Goal: Transaction & Acquisition: Purchase product/service

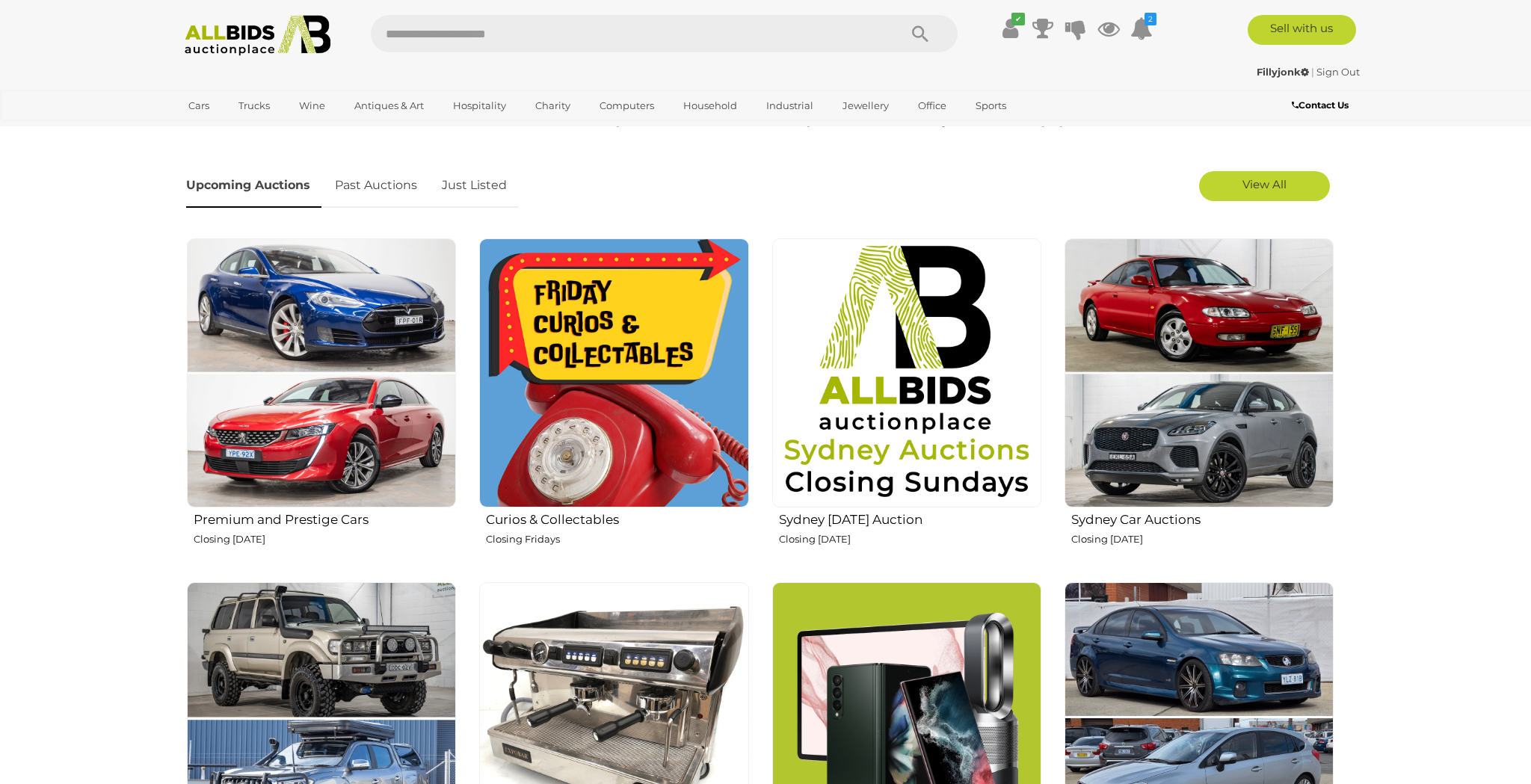
scroll to position [469, 0]
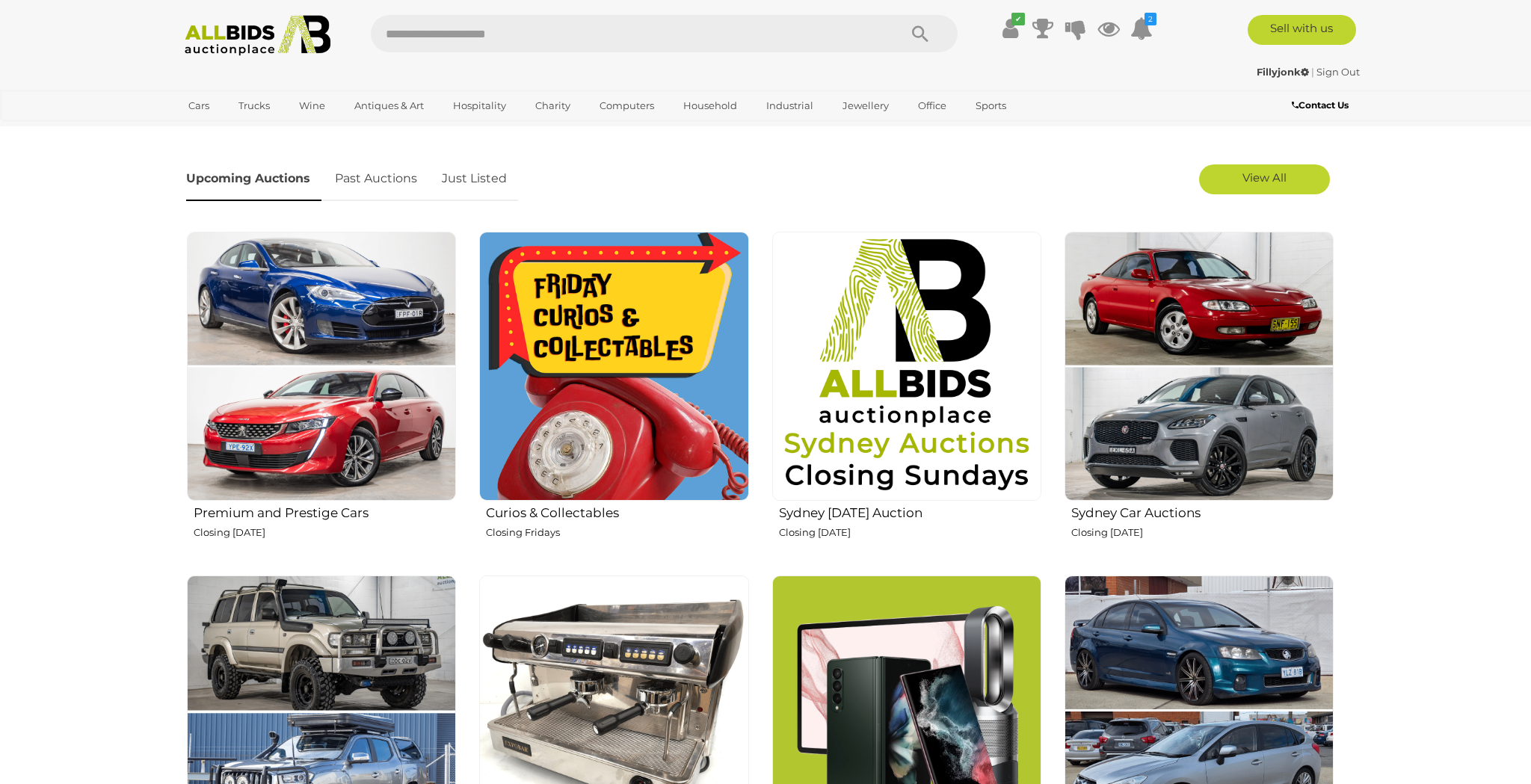
click at [657, 312] on img at bounding box center [614, 367] width 269 height 269
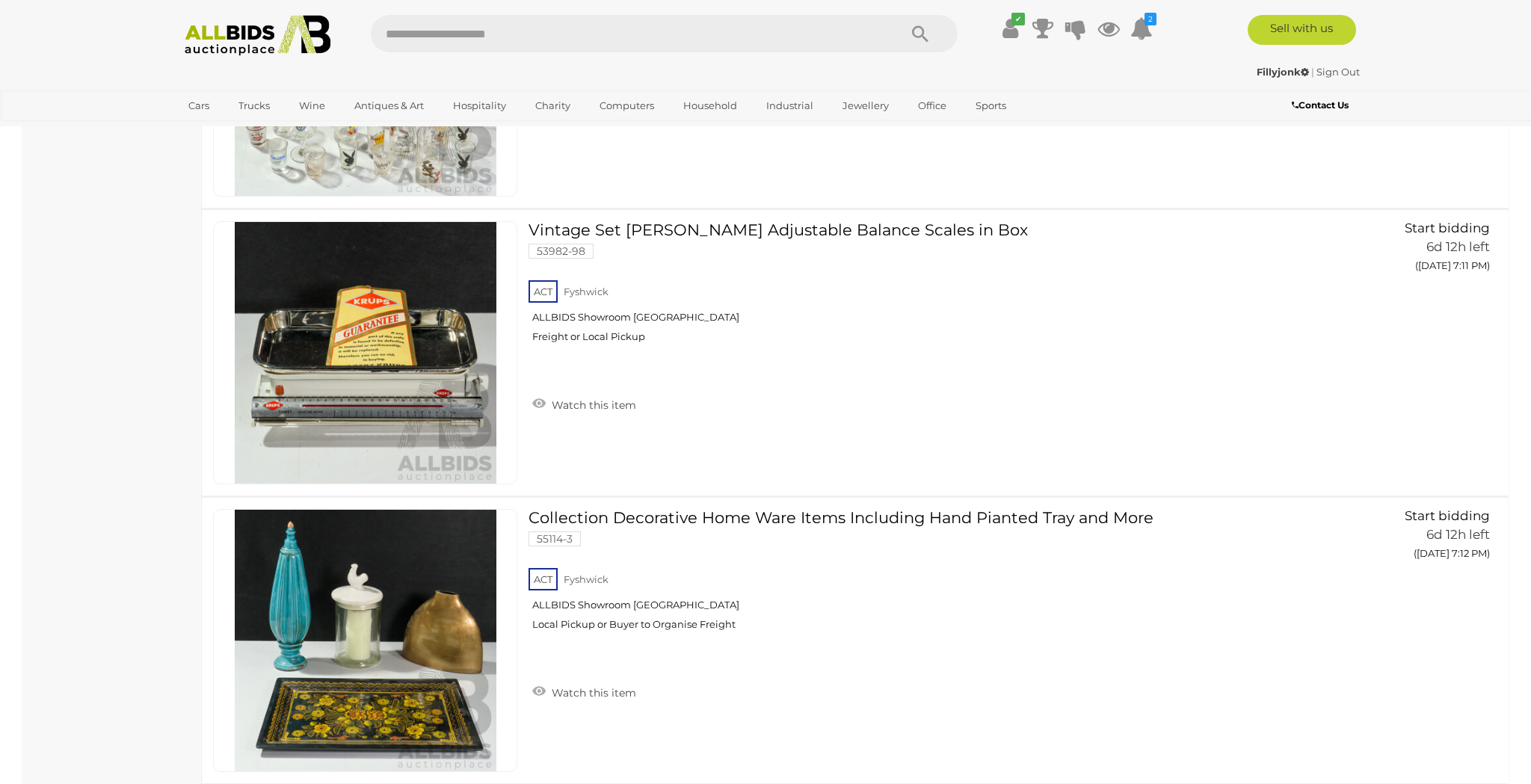
scroll to position [11505, 0]
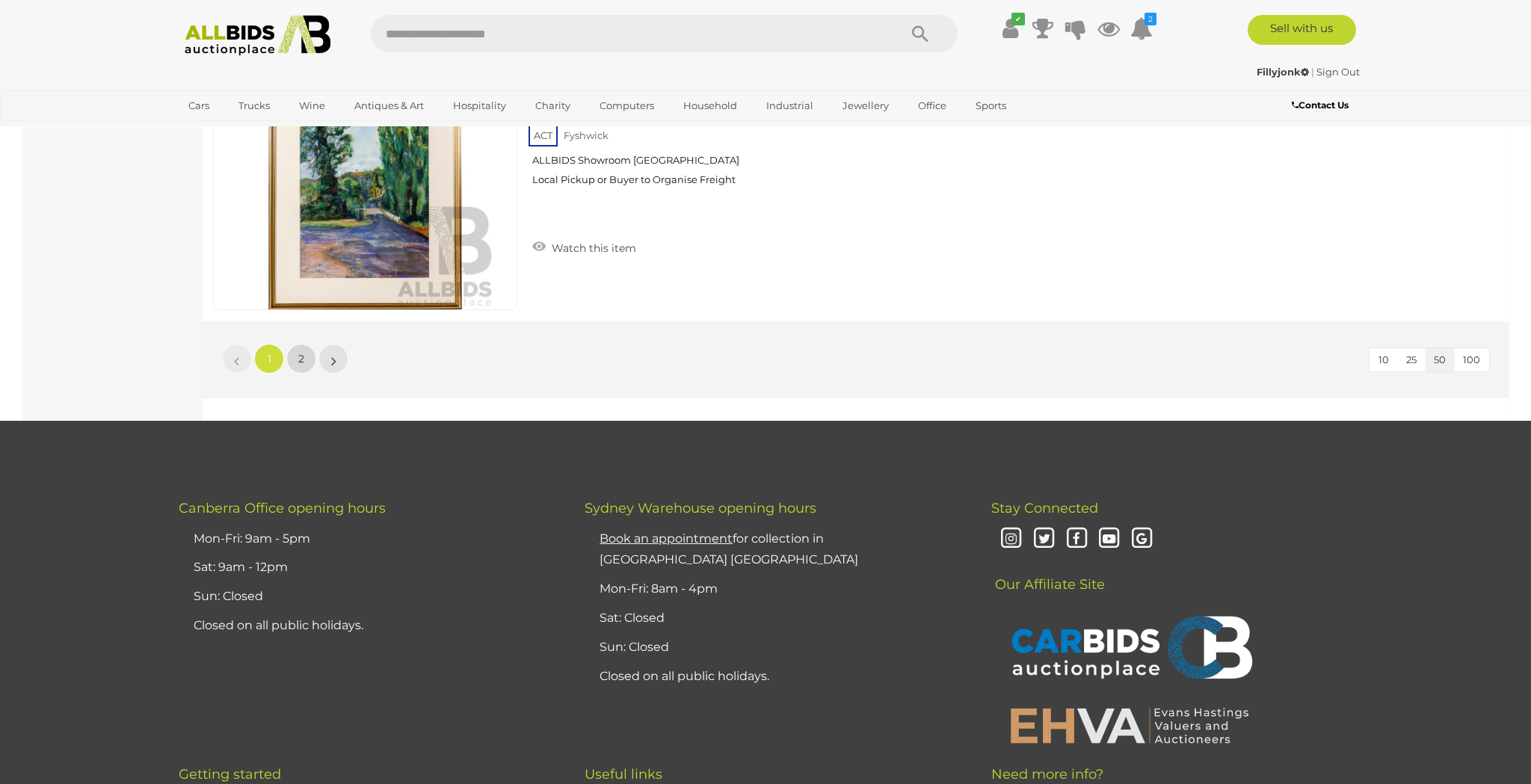
click at [307, 358] on link "2" at bounding box center [301, 358] width 30 height 30
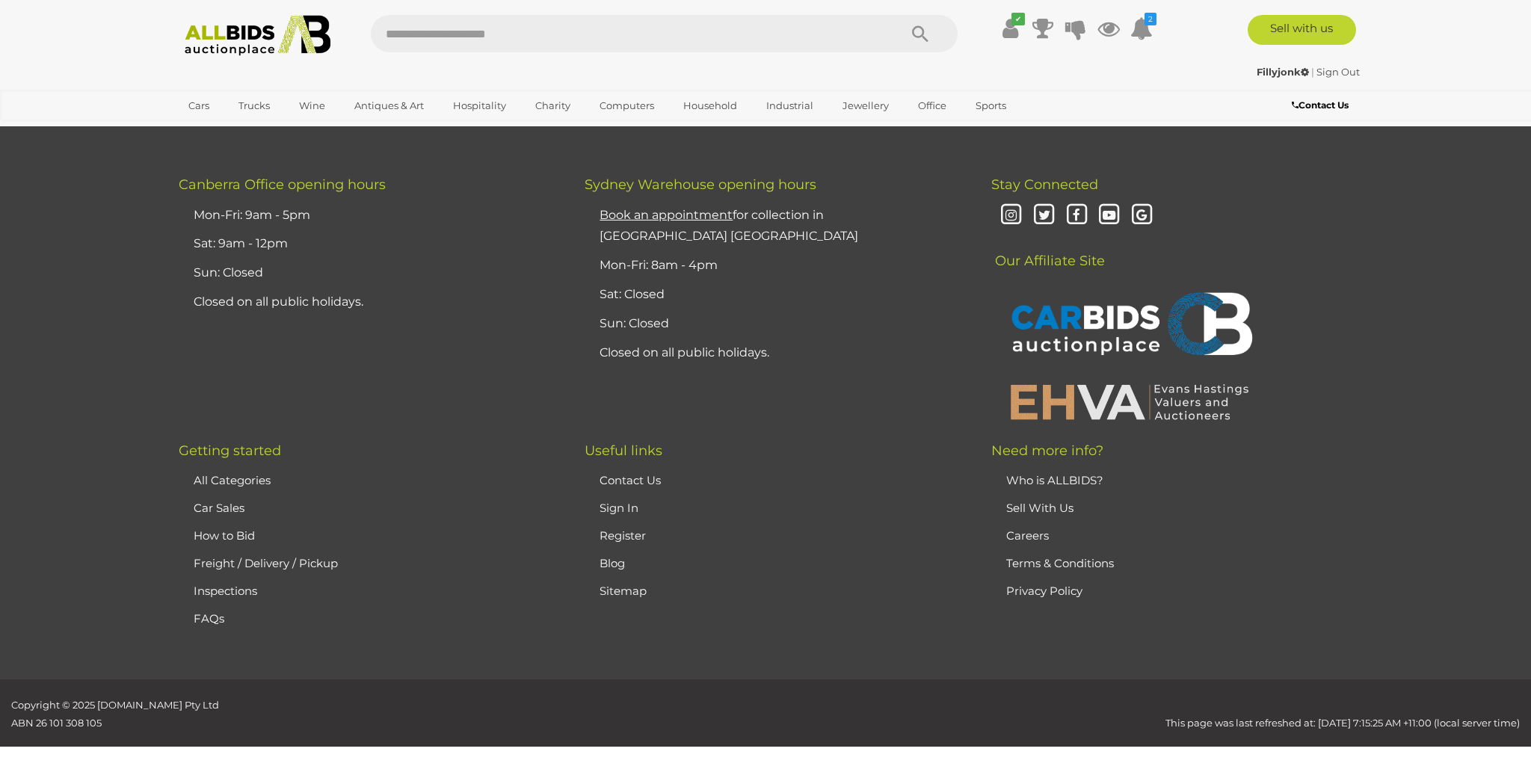
scroll to position [52, 0]
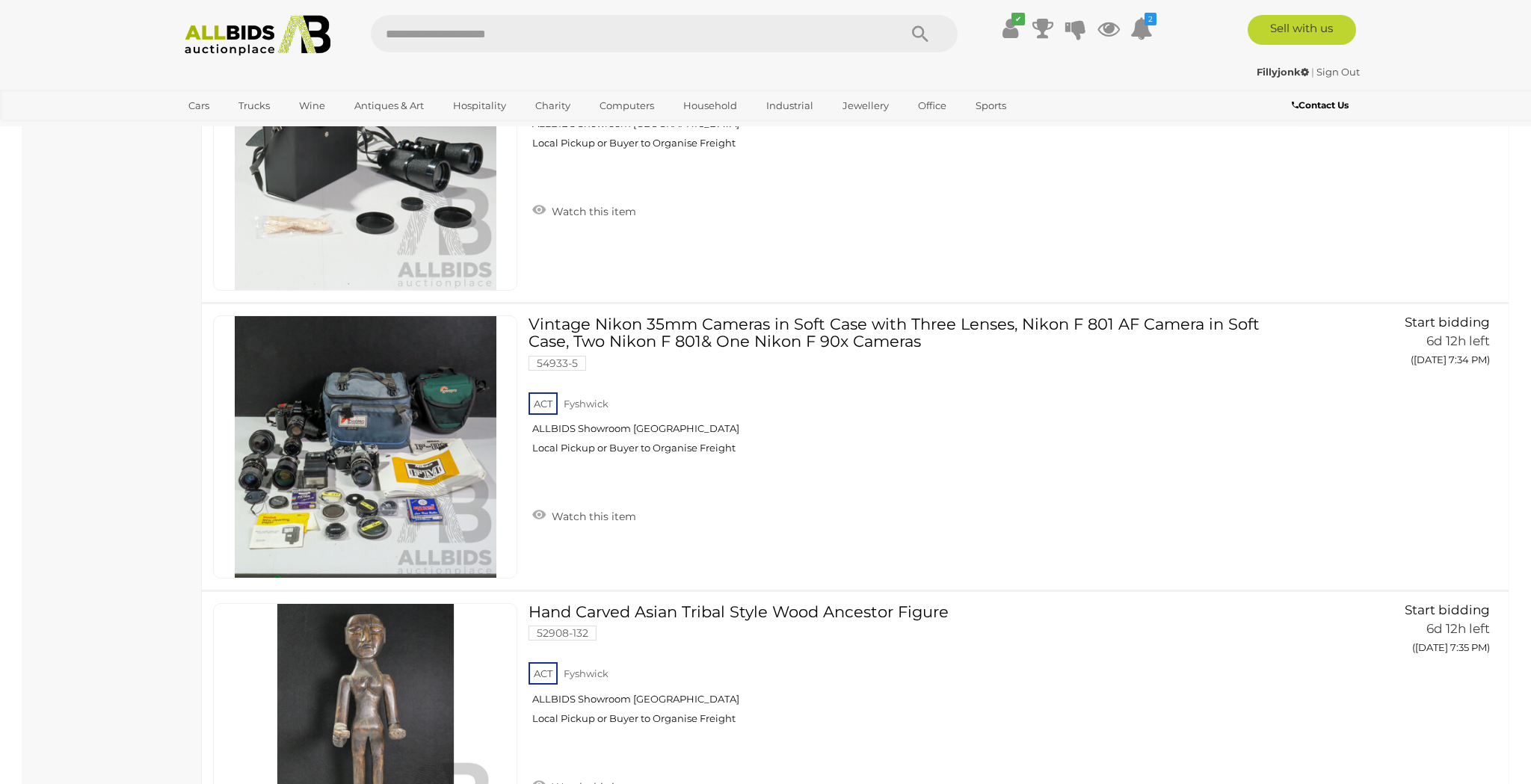
scroll to position [3641, 0]
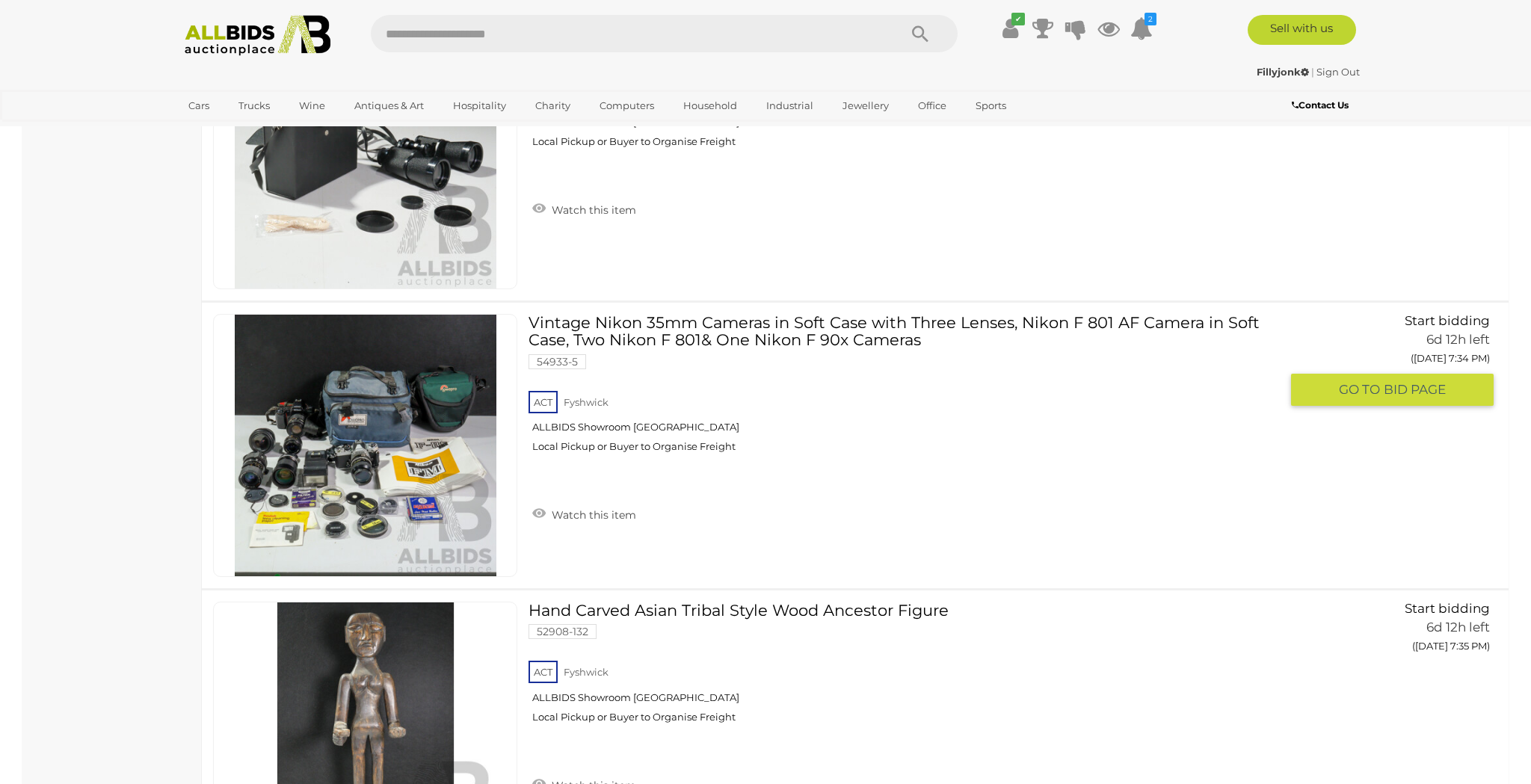
click at [365, 416] on link at bounding box center [365, 445] width 304 height 263
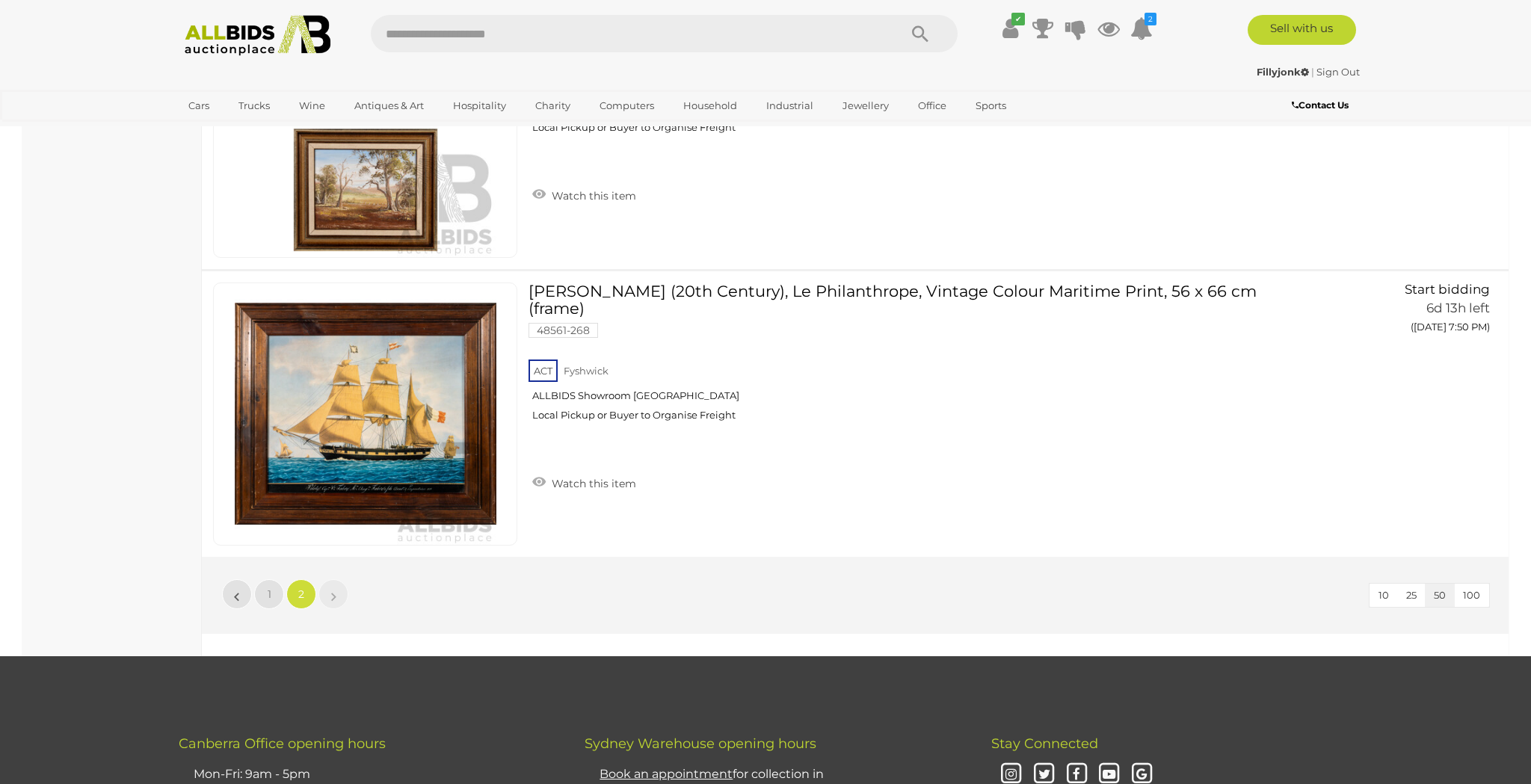
scroll to position [8279, 0]
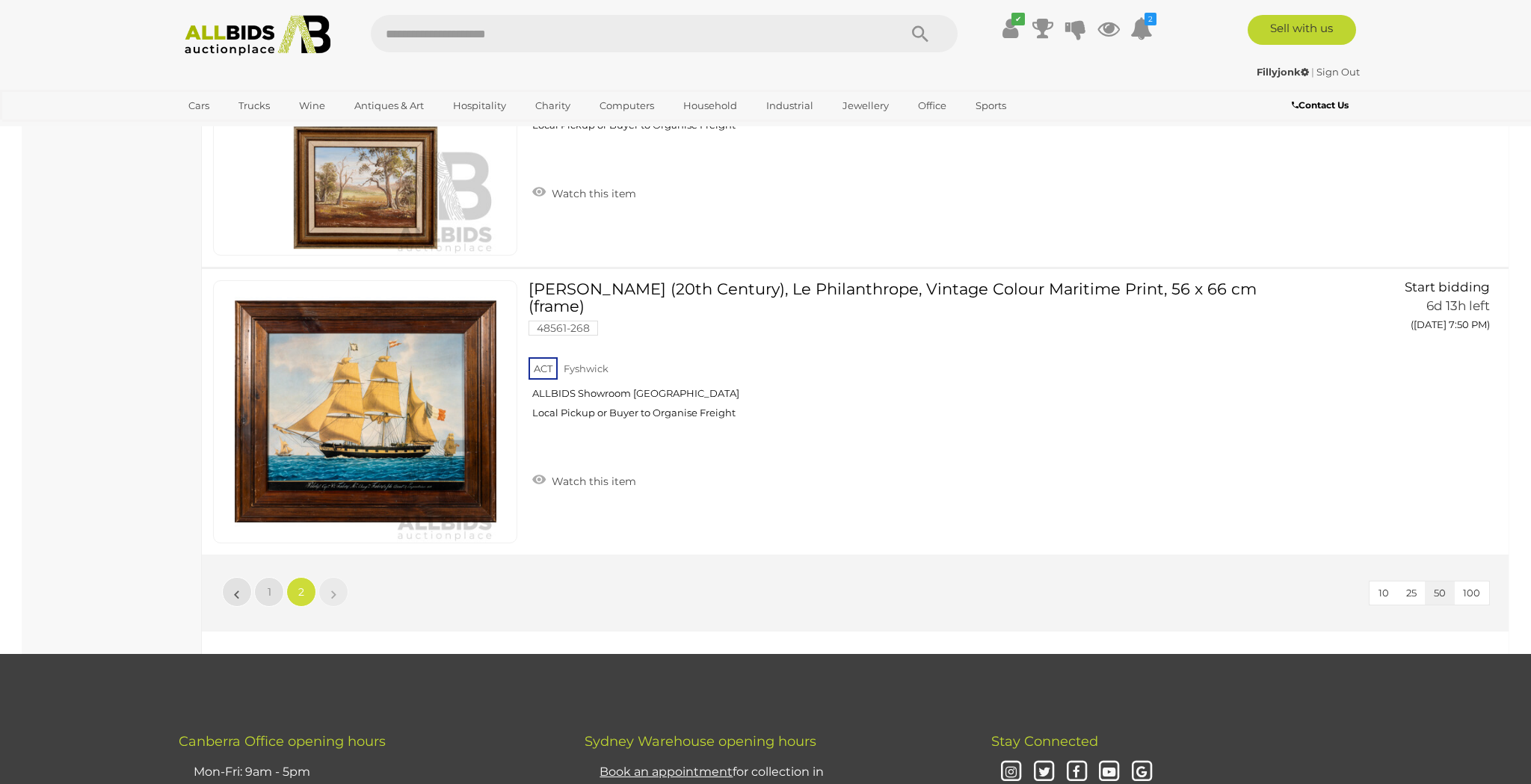
click at [257, 48] on img at bounding box center [257, 36] width 163 height 41
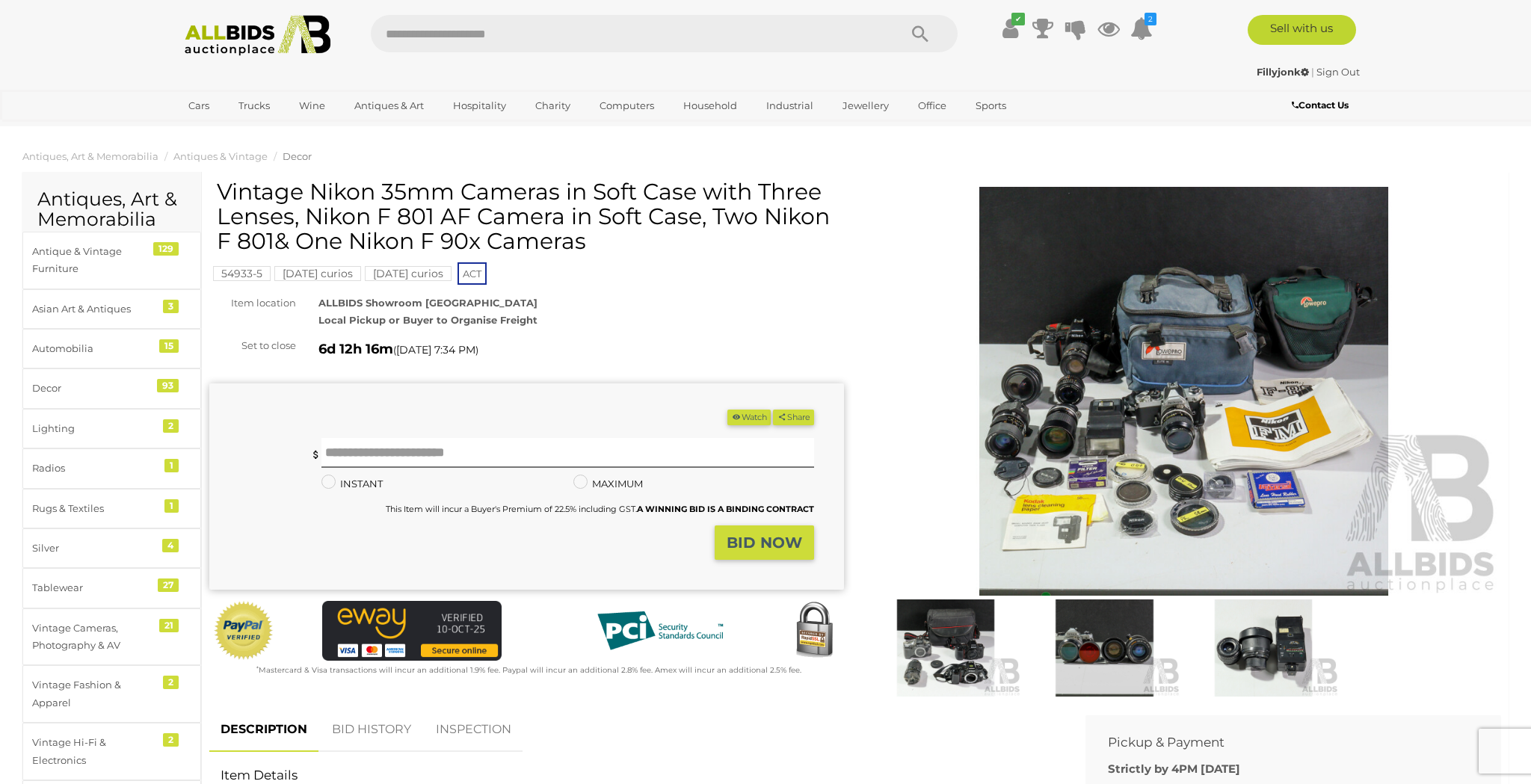
click at [1102, 392] on img at bounding box center [1184, 391] width 635 height 409
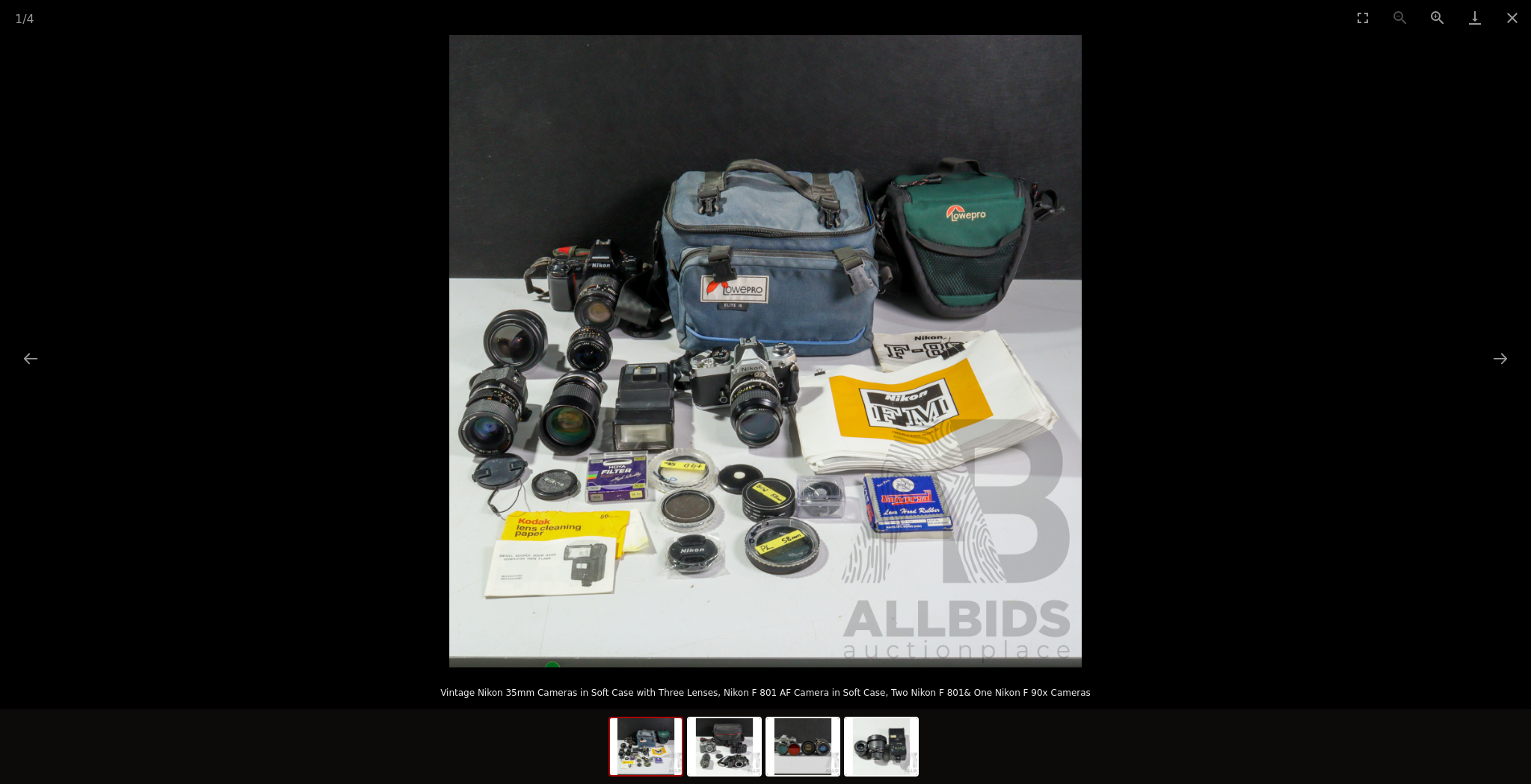
click at [750, 405] on img at bounding box center [766, 351] width 633 height 632
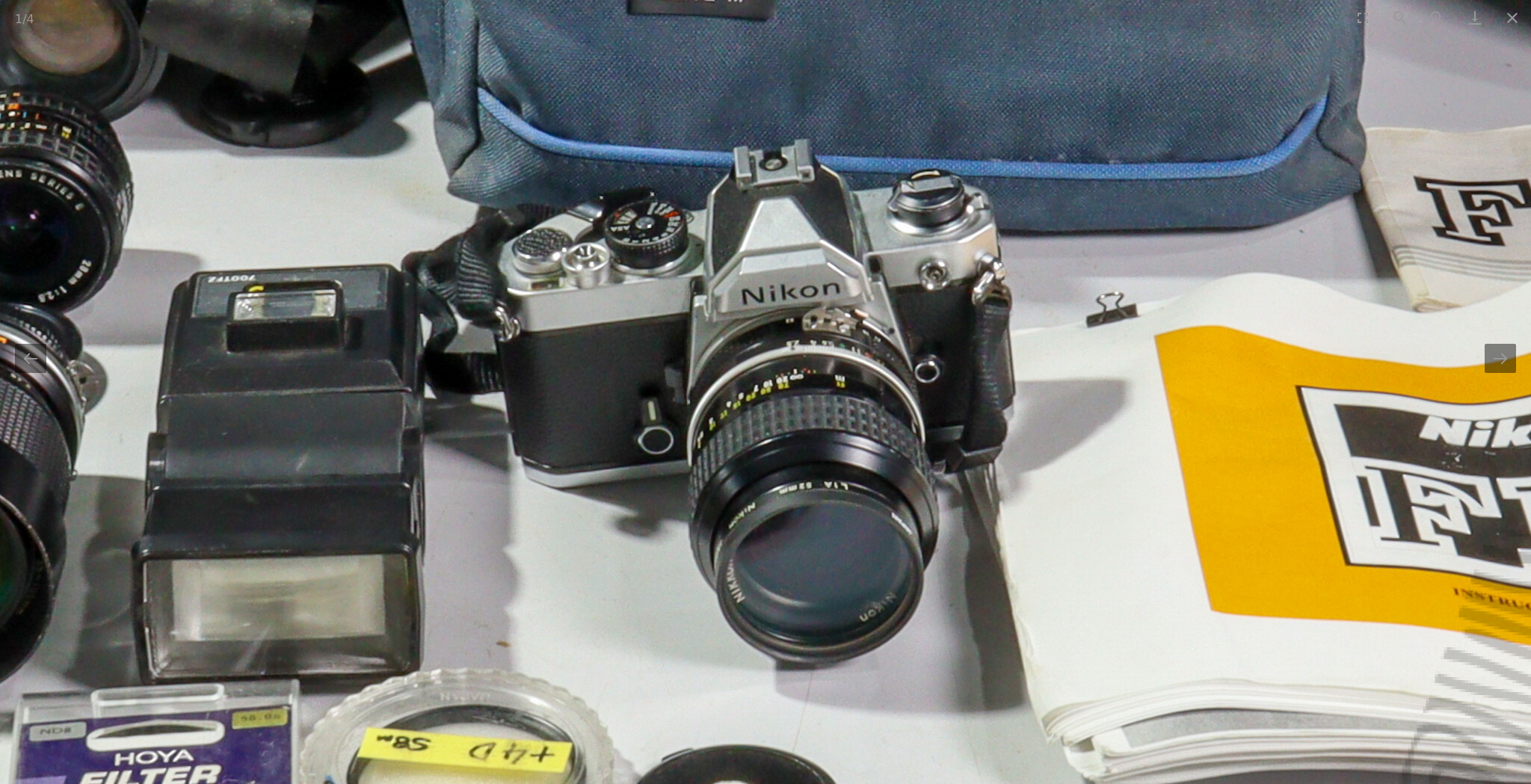
drag, startPoint x: 1036, startPoint y: 456, endPoint x: 1090, endPoint y: 439, distance: 56.6
click at [1088, 439] on img at bounding box center [854, 210] width 2990 height 2990
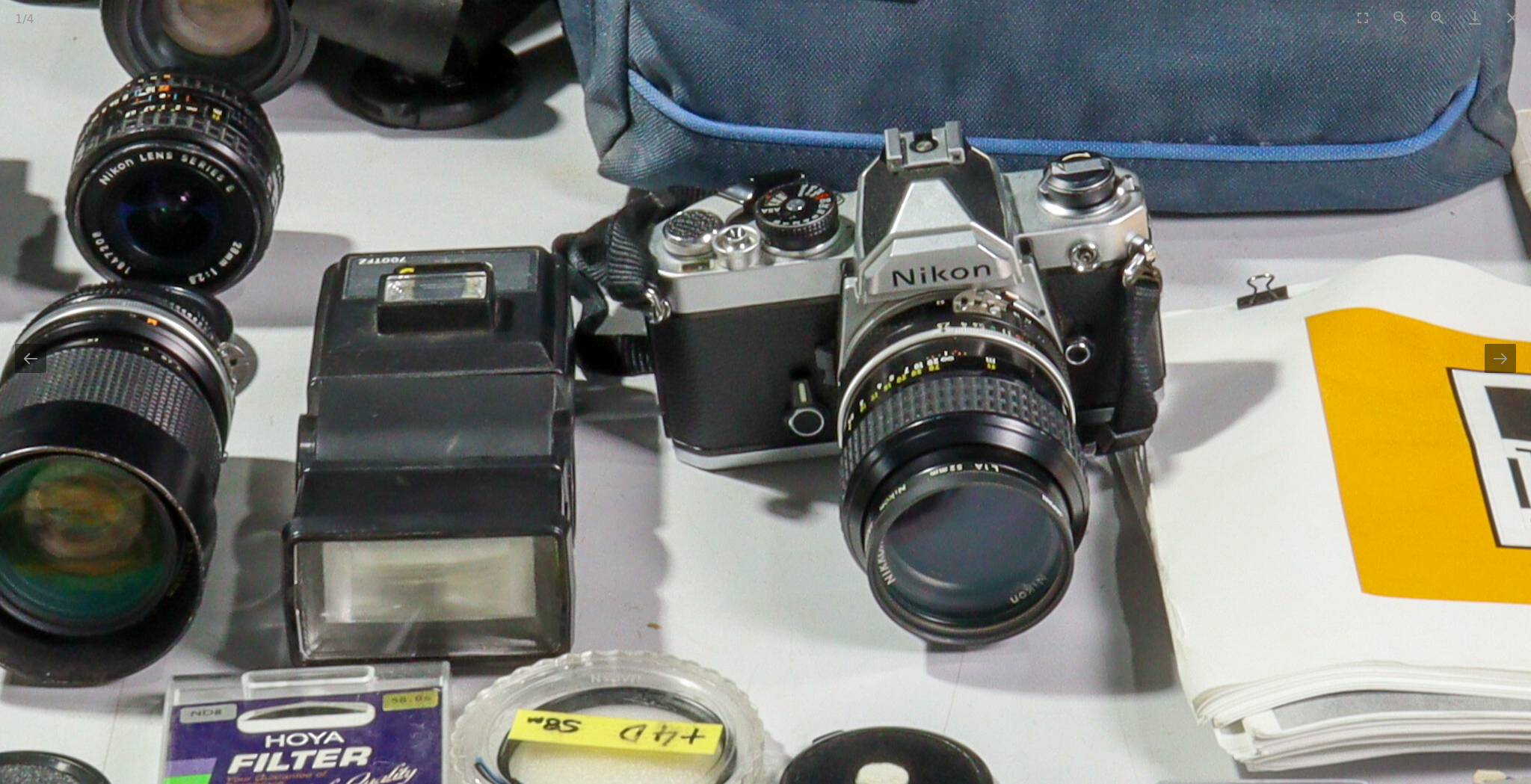
drag, startPoint x: 737, startPoint y: 382, endPoint x: 1116, endPoint y: 367, distance: 379.3
click at [1116, 367] on img at bounding box center [1005, 192] width 2990 height 2990
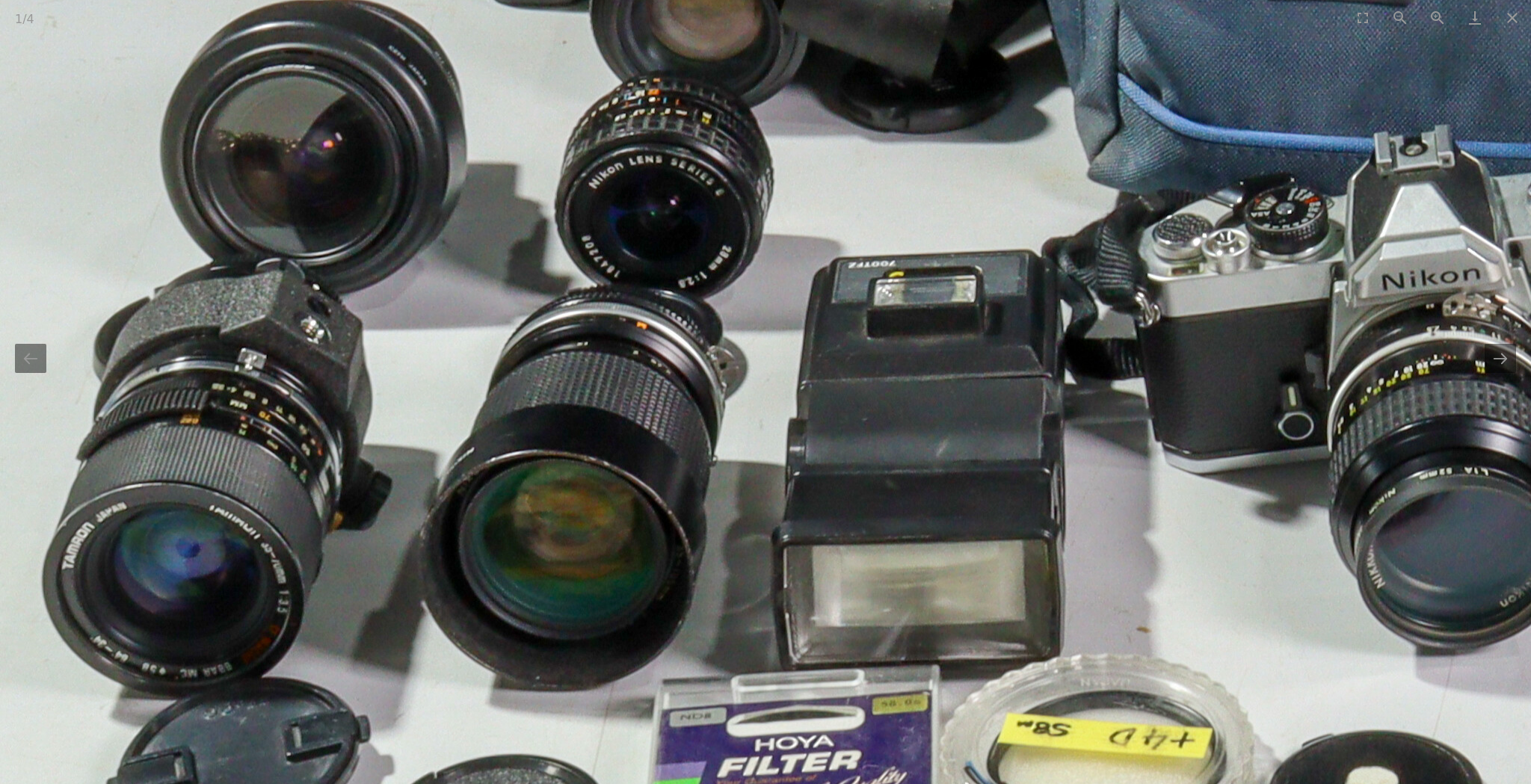
click at [1069, 367] on img at bounding box center [1495, 196] width 2990 height 2990
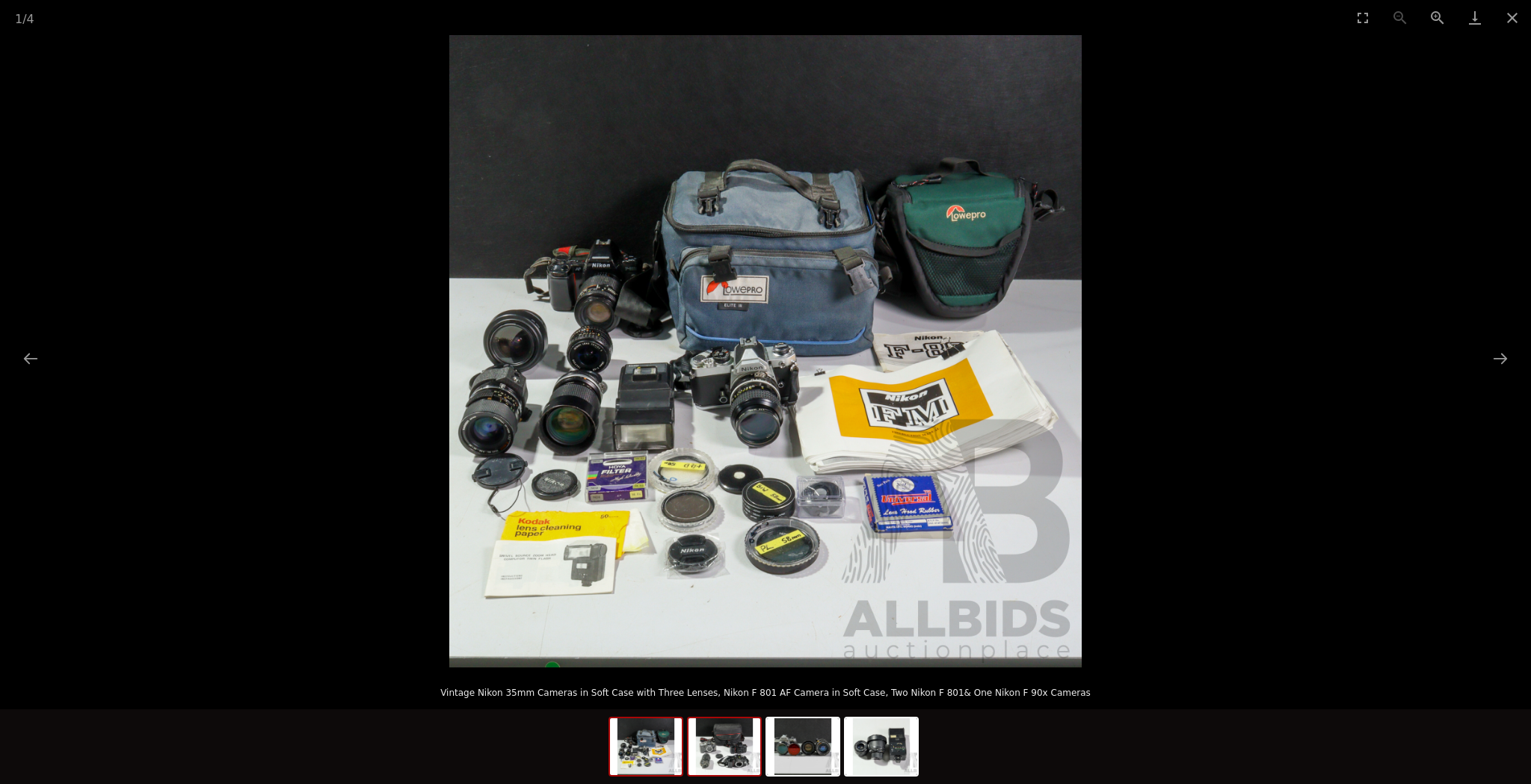
click at [735, 753] on img at bounding box center [724, 746] width 72 height 57
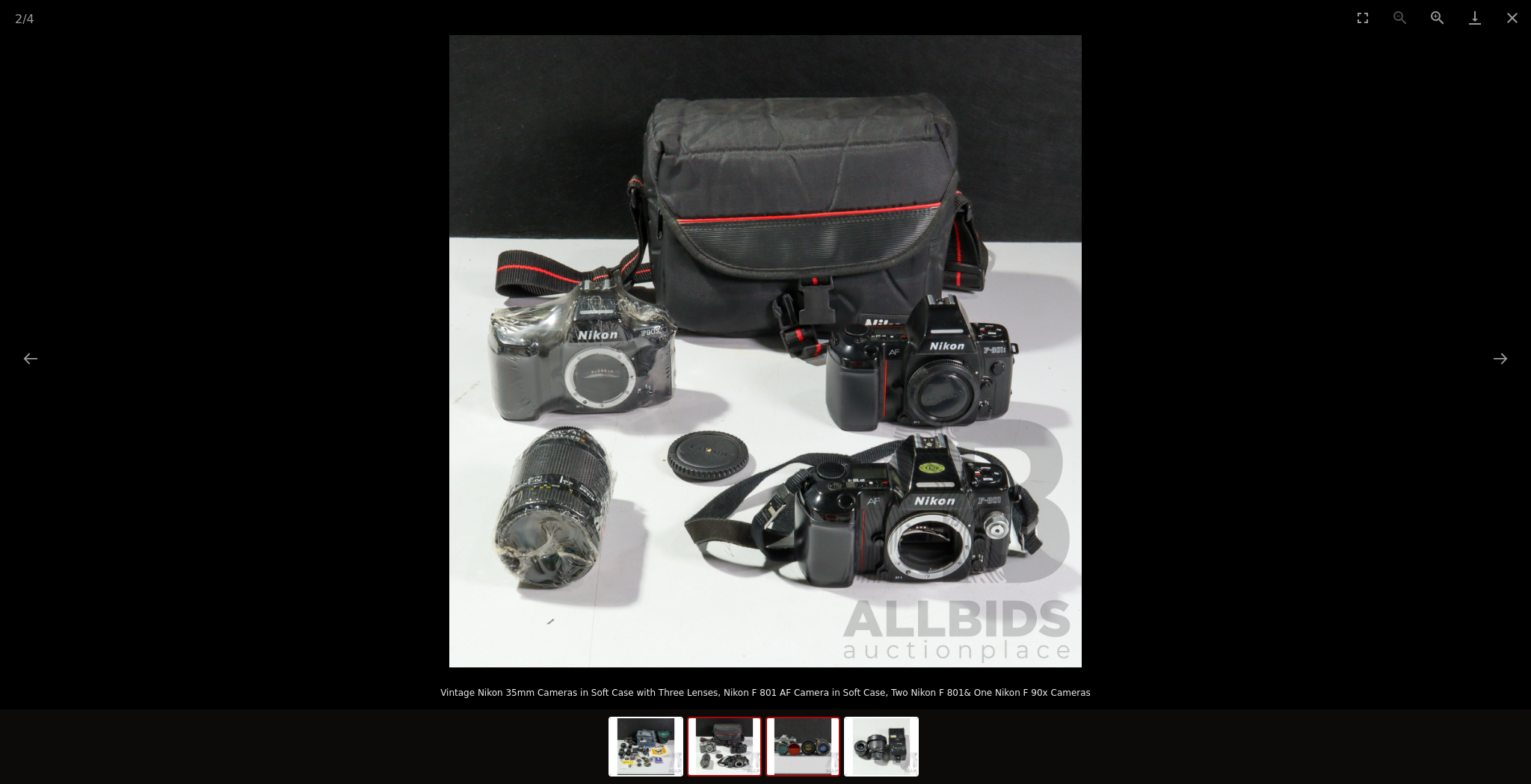
click at [822, 752] on img at bounding box center [803, 746] width 72 height 57
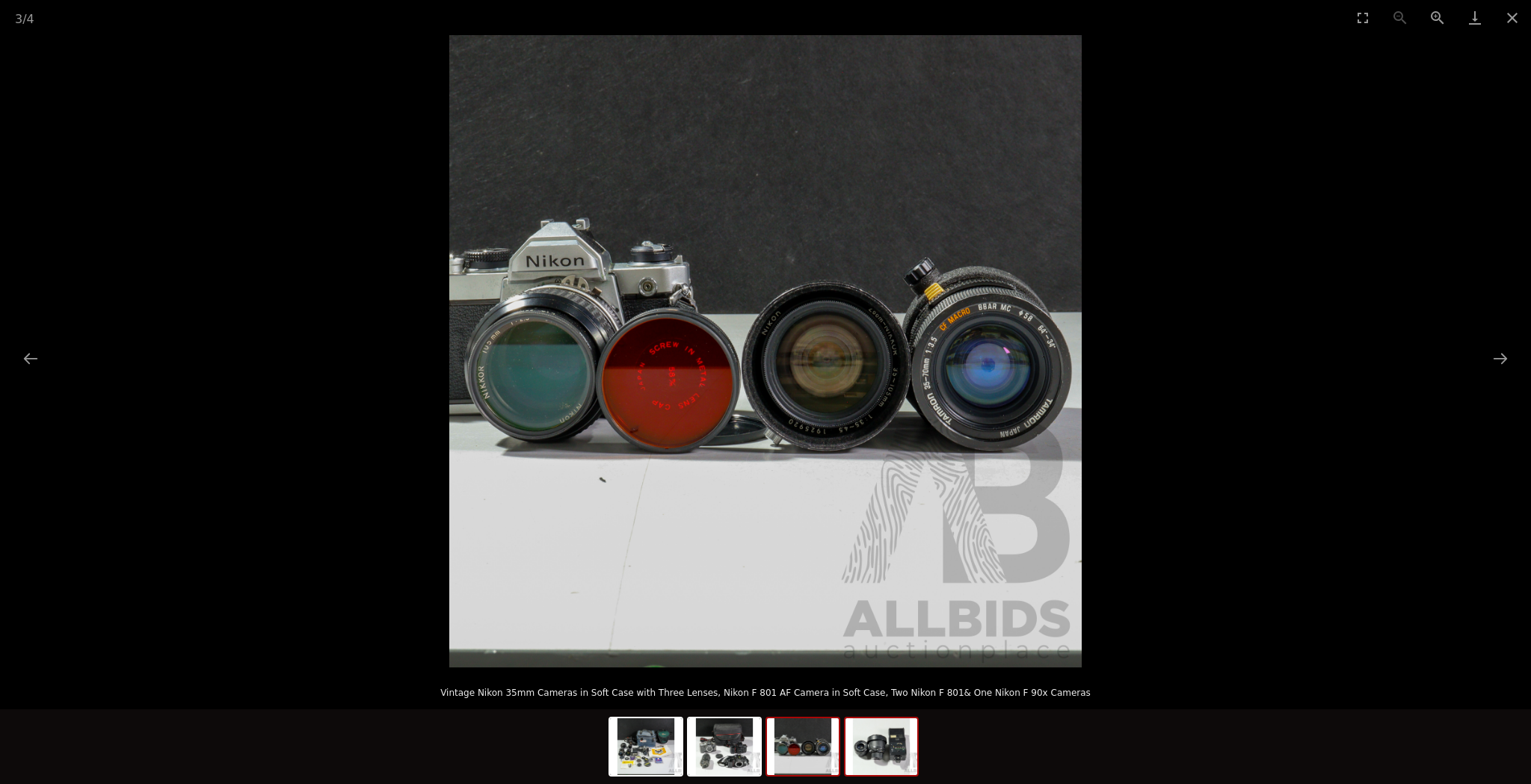
click at [892, 748] on img at bounding box center [881, 746] width 72 height 57
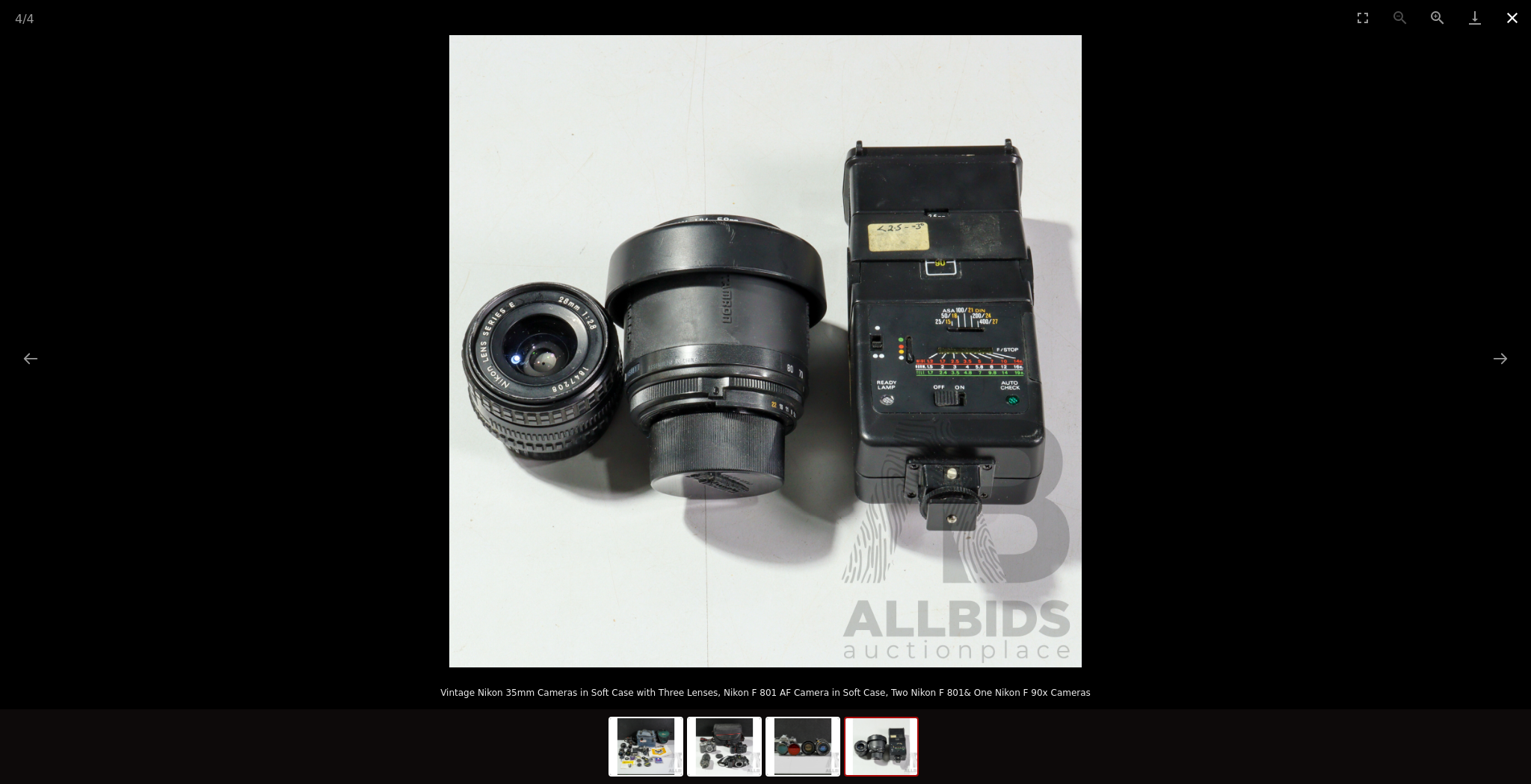
click at [1503, 13] on button "Close gallery" at bounding box center [1512, 17] width 37 height 35
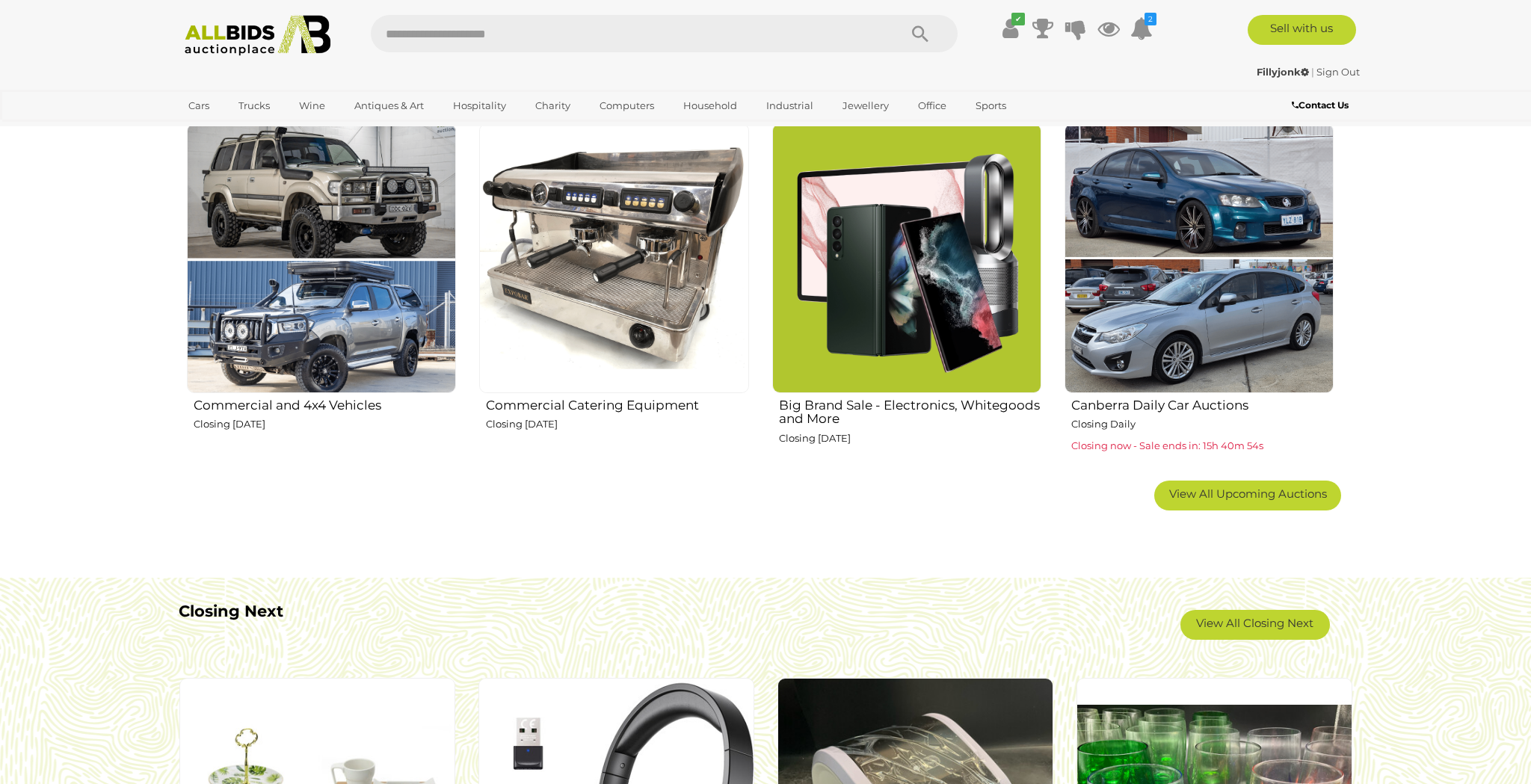
scroll to position [935, 0]
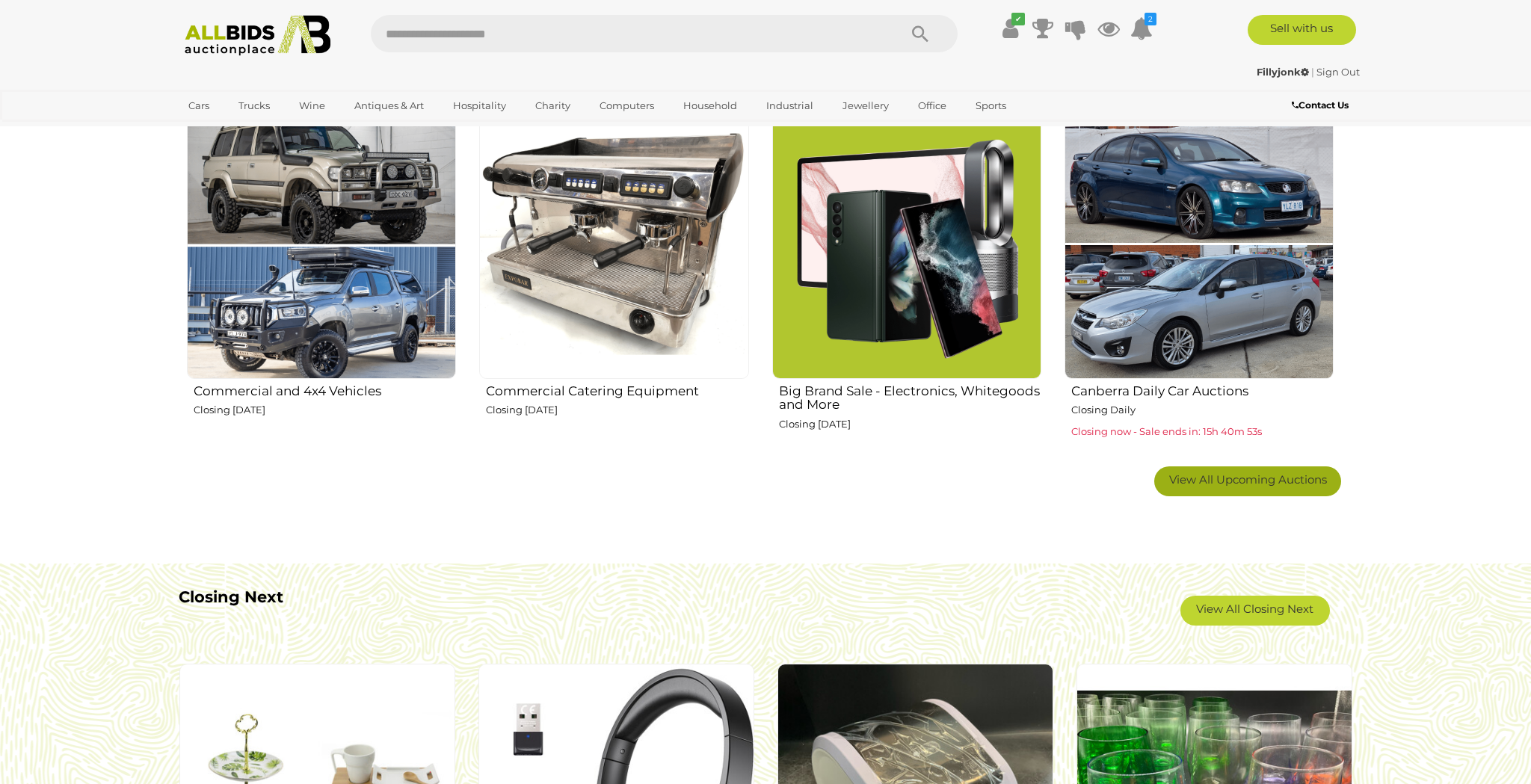
click at [1266, 483] on span "View All Upcoming Auctions" at bounding box center [1248, 479] width 158 height 14
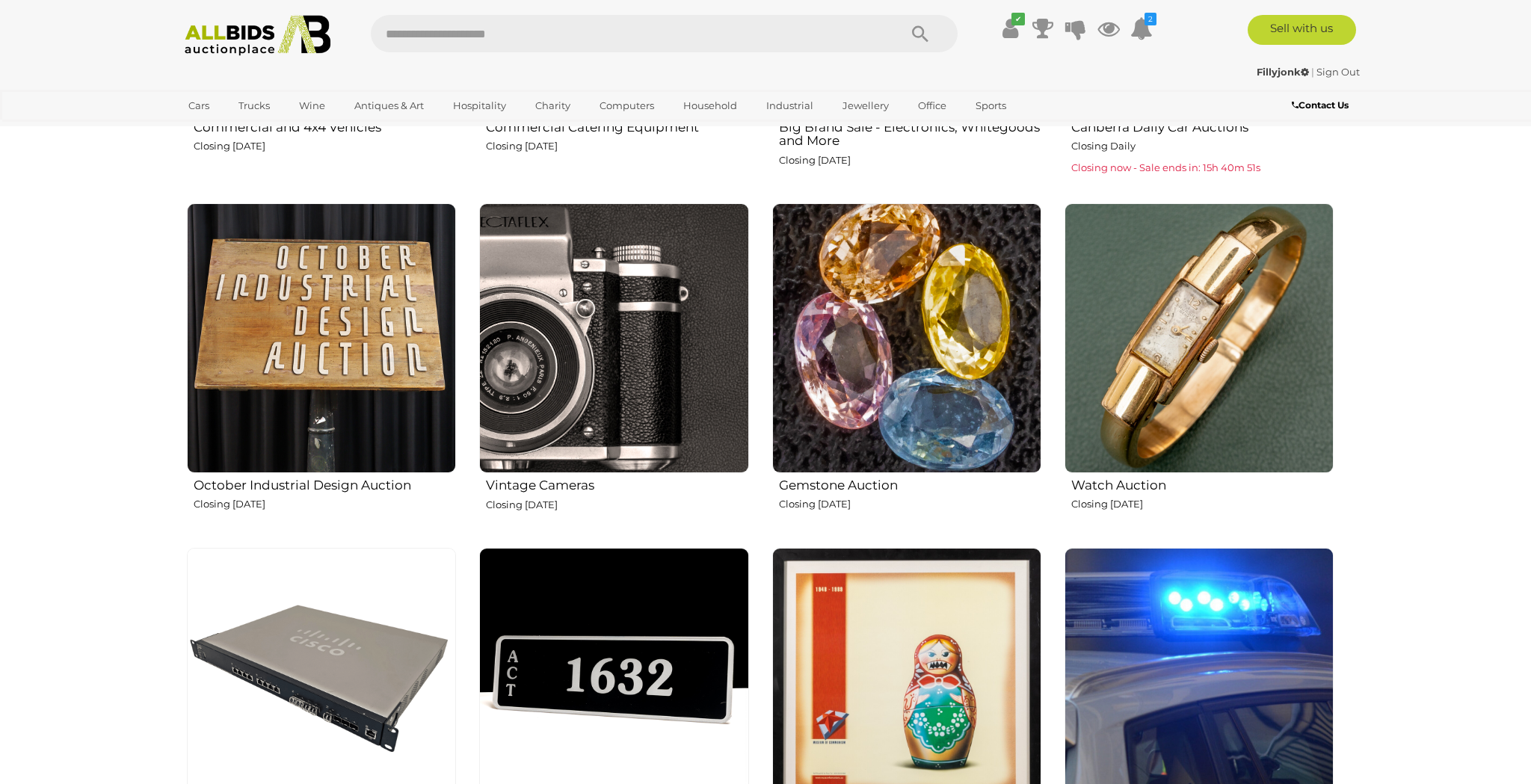
scroll to position [1201, 0]
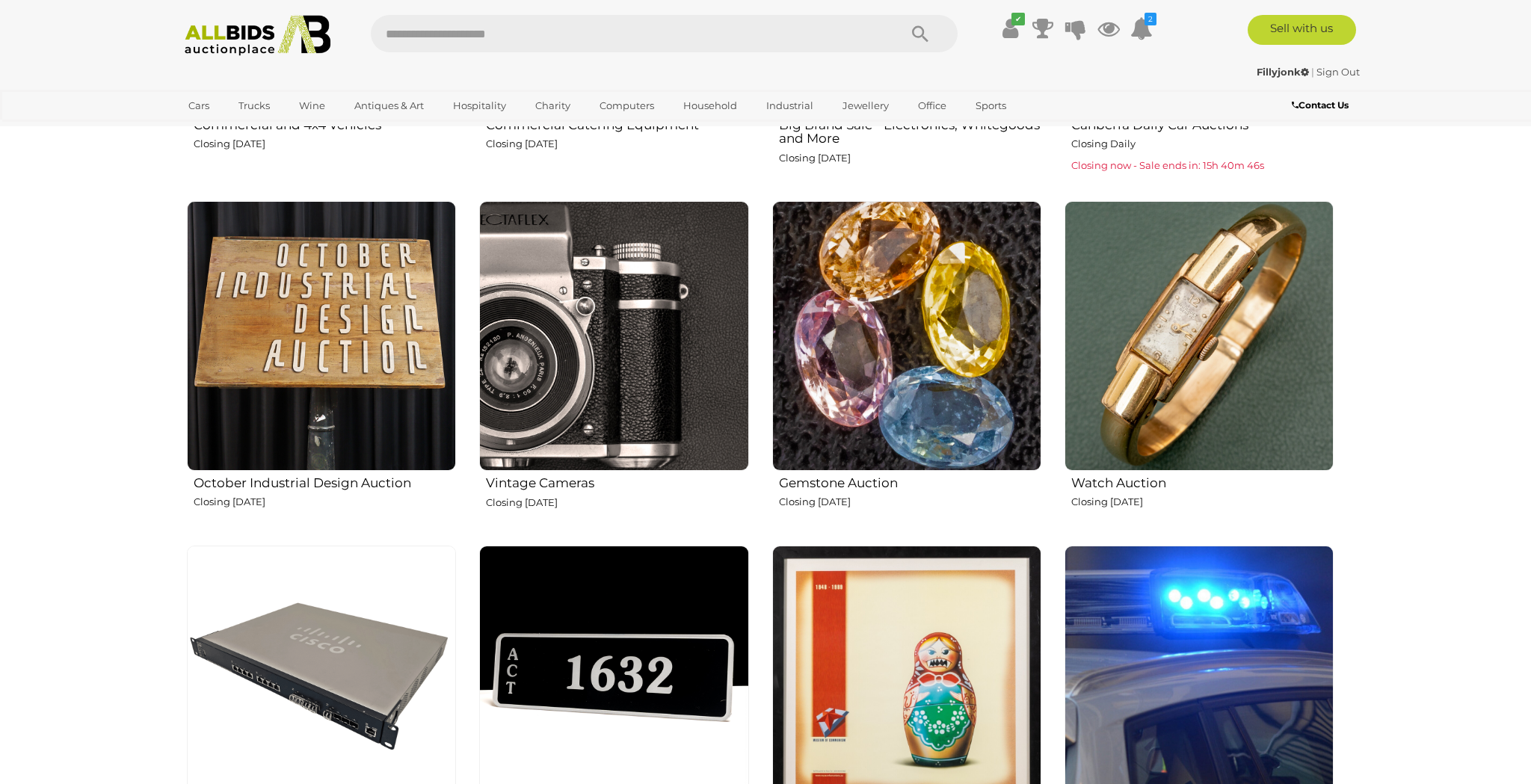
click at [346, 333] on img at bounding box center [322, 335] width 269 height 269
